Goal: Navigation & Orientation: Go to known website

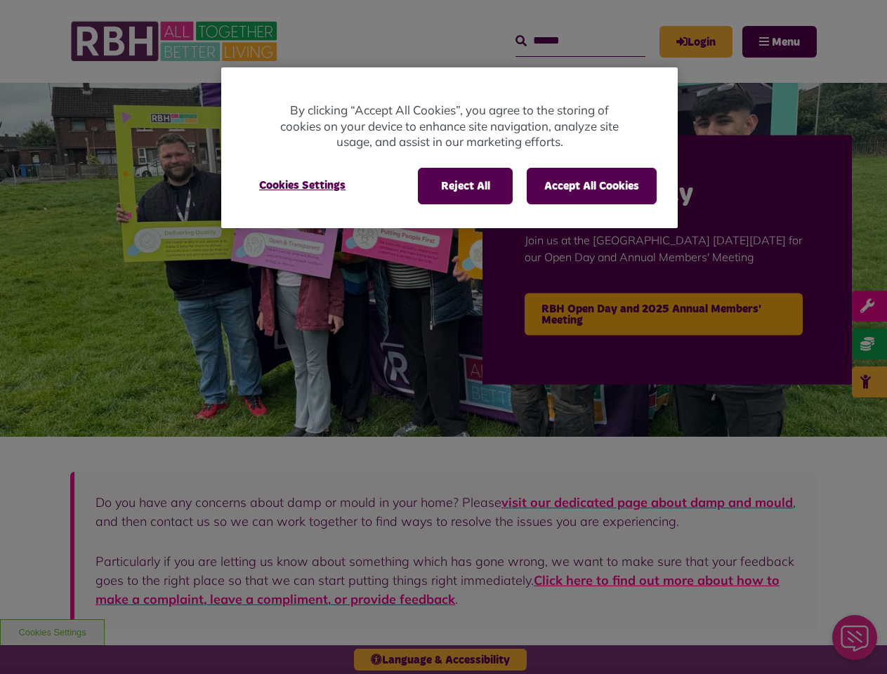
click at [443, 337] on div at bounding box center [443, 337] width 887 height 674
click at [464, 186] on button "Reject All" at bounding box center [465, 186] width 95 height 37
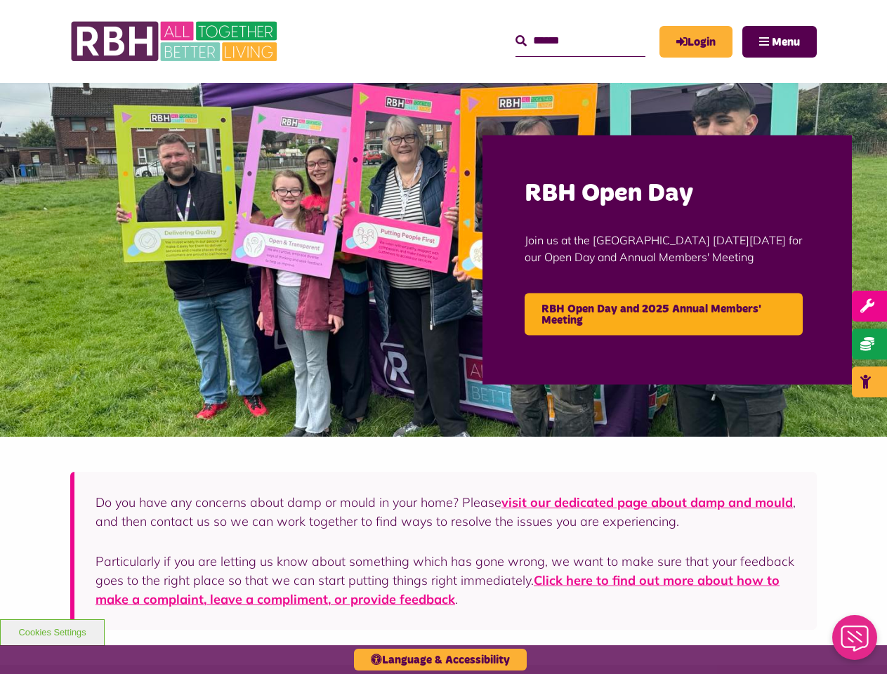
click at [591, 186] on button "Accept All Cookies" at bounding box center [592, 186] width 130 height 37
